Goal: Task Accomplishment & Management: Manage account settings

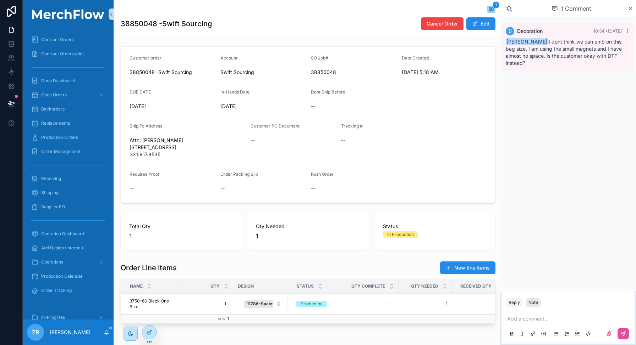
click at [537, 304] on div "Note" at bounding box center [533, 303] width 10 height 6
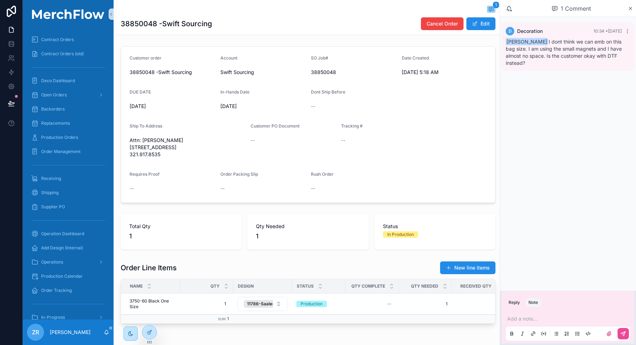
click at [527, 318] on p "scrollable content" at bounding box center [569, 319] width 124 height 7
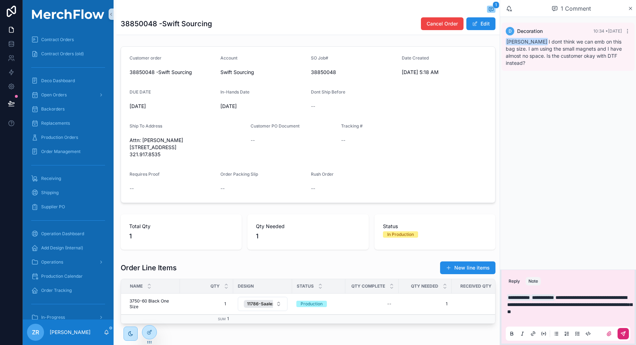
click at [624, 337] on button "scrollable content" at bounding box center [622, 333] width 11 height 11
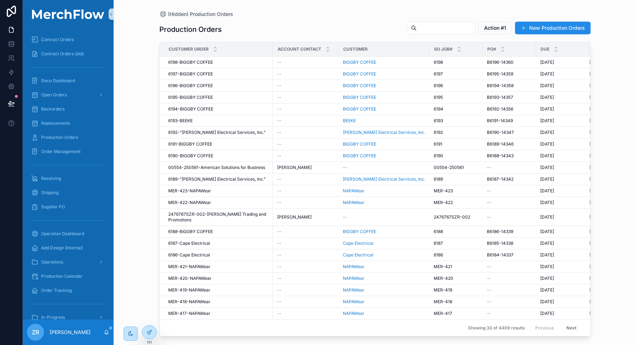
click at [418, 28] on input "scrollable content" at bounding box center [445, 28] width 58 height 10
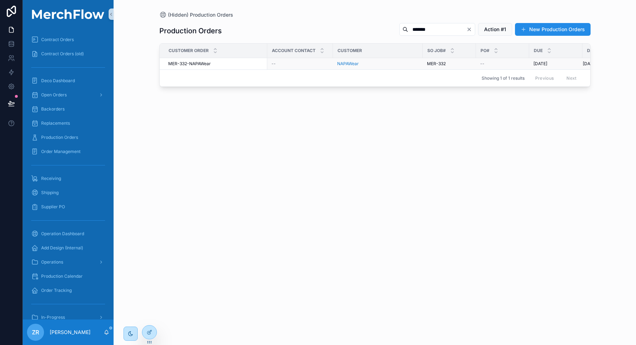
type input "*******"
click at [199, 65] on span "MER-332-NAPAWear" at bounding box center [189, 64] width 43 height 6
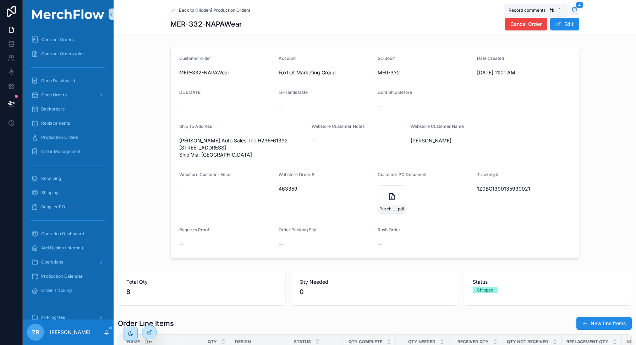
click at [573, 9] on icon "scrollable content" at bounding box center [574, 9] width 2 height 0
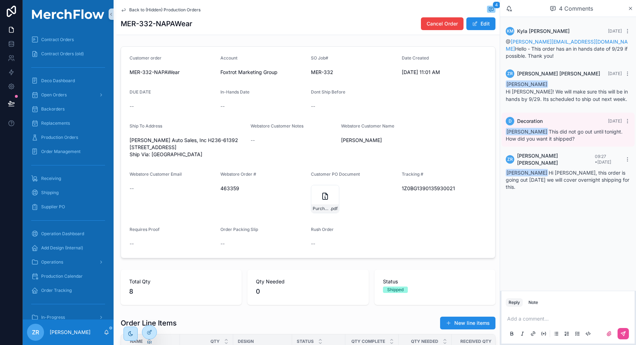
click at [424, 194] on div "1Z0BG1390135930021" at bounding box center [443, 188] width 85 height 11
click at [424, 192] on span "1Z0BG1390135930021" at bounding box center [443, 188] width 85 height 7
click at [408, 144] on span "Dave Keith" at bounding box center [383, 140] width 85 height 7
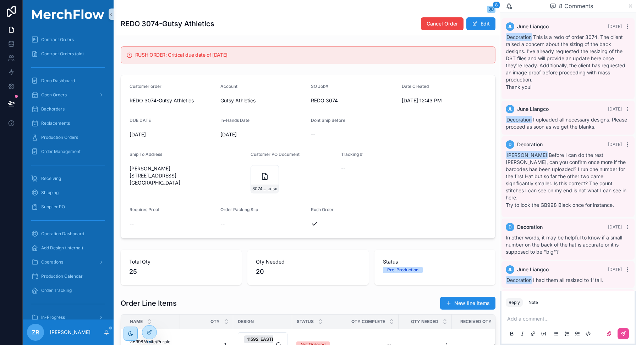
scroll to position [128, 0]
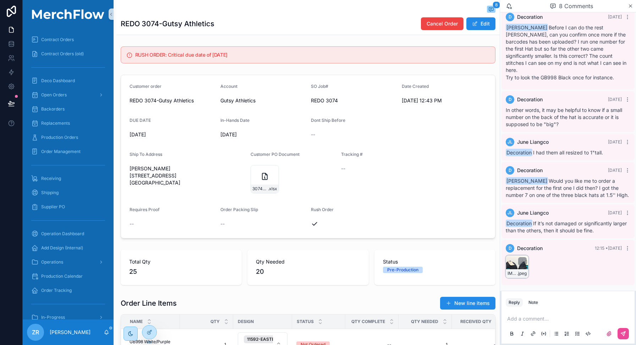
click at [513, 263] on div "IMG_0004 .jpeg" at bounding box center [516, 267] width 23 height 23
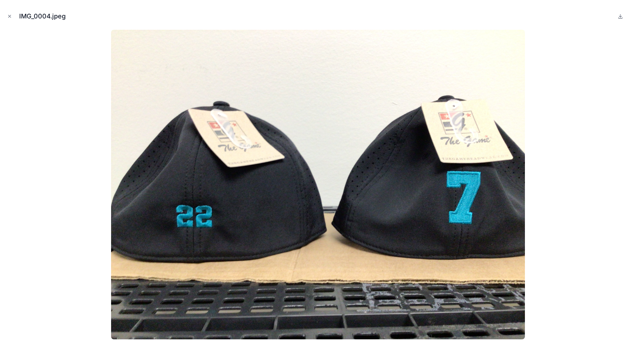
click at [28, 174] on div at bounding box center [318, 185] width 624 height 310
click at [8, 13] on button "Close modal" at bounding box center [10, 16] width 8 height 8
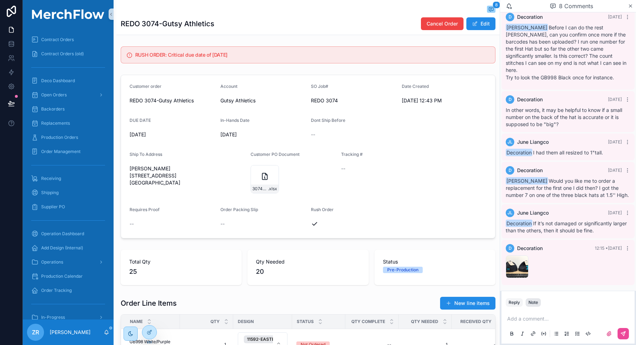
click at [538, 303] on div "Note" at bounding box center [533, 303] width 10 height 6
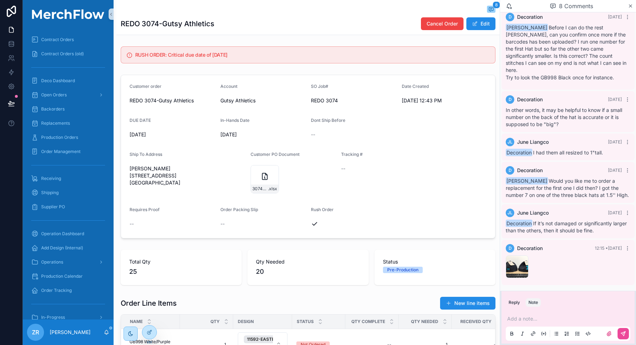
click at [527, 316] on p "scrollable content" at bounding box center [569, 319] width 124 height 7
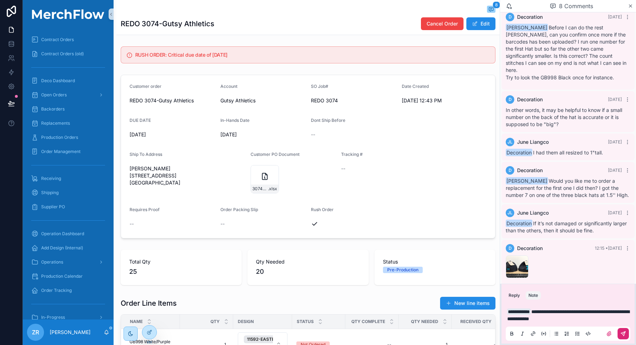
click at [624, 335] on icon "scrollable content" at bounding box center [623, 334] width 4 height 4
